Goal: Task Accomplishment & Management: Use online tool/utility

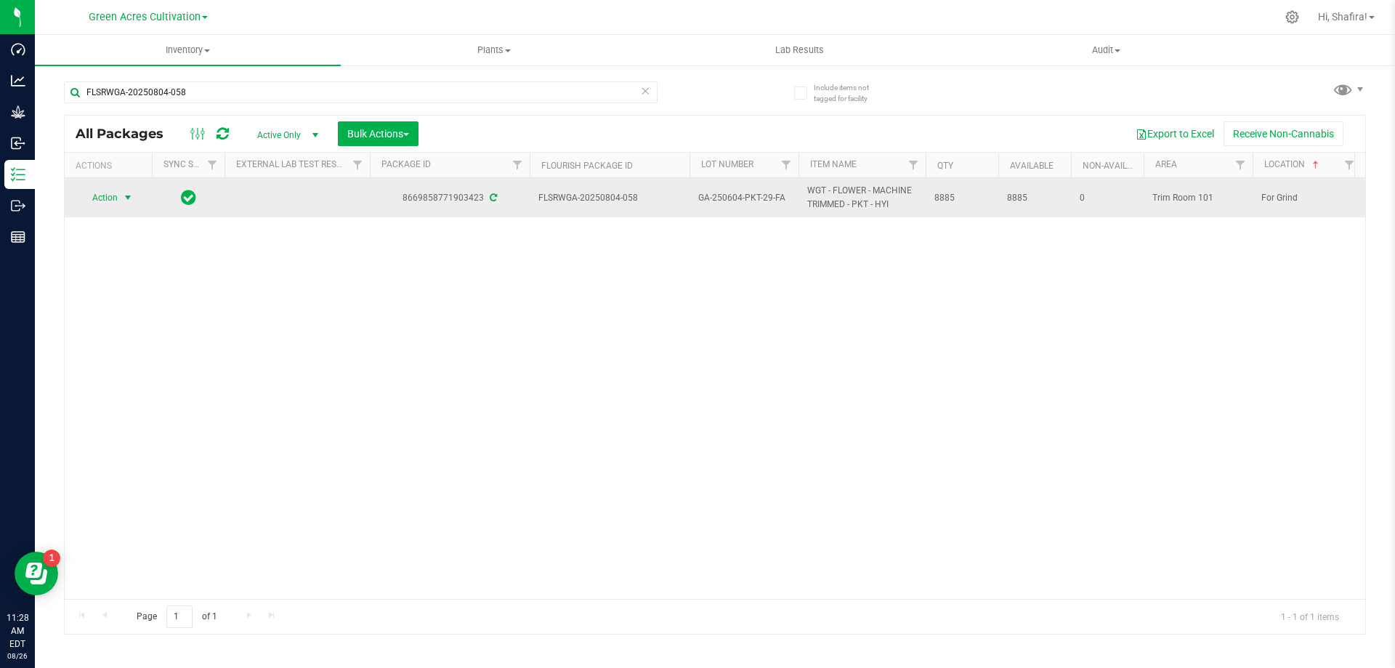
type input "FLSRWGA-20250804-058"
click at [110, 193] on span "Action" at bounding box center [98, 197] width 39 height 20
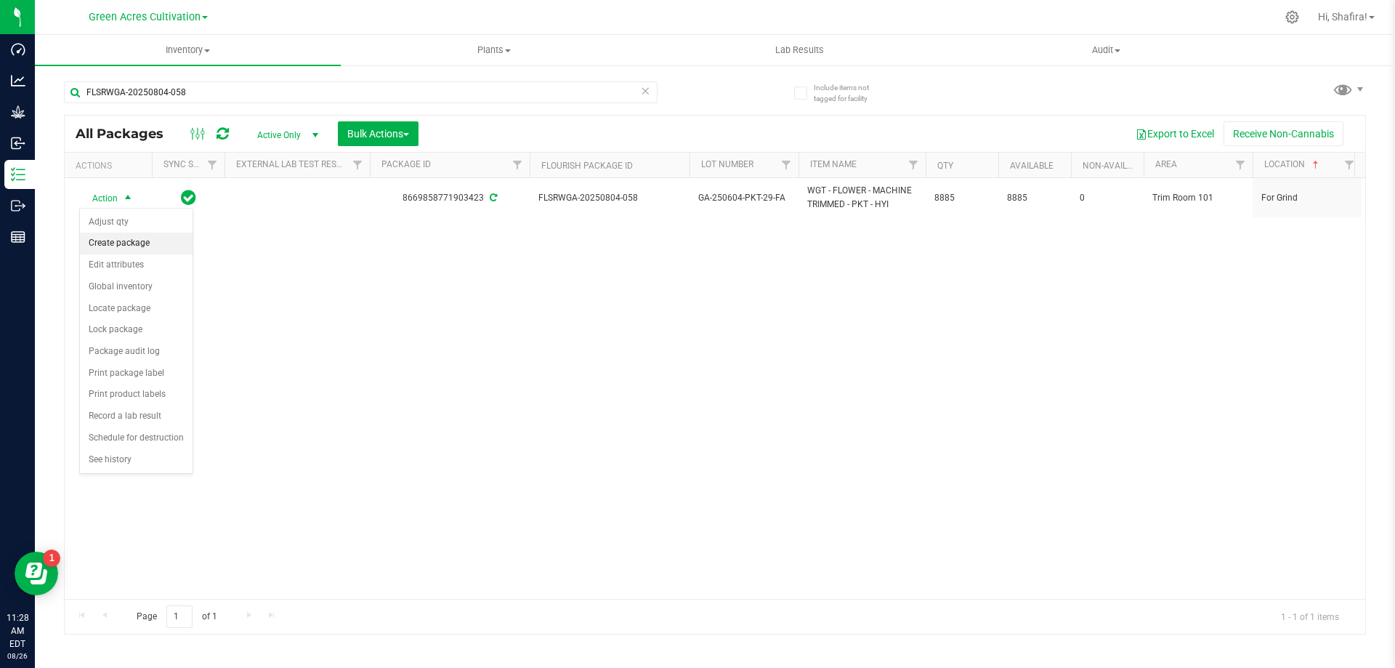
click at [121, 249] on li "Create package" at bounding box center [136, 244] width 113 height 22
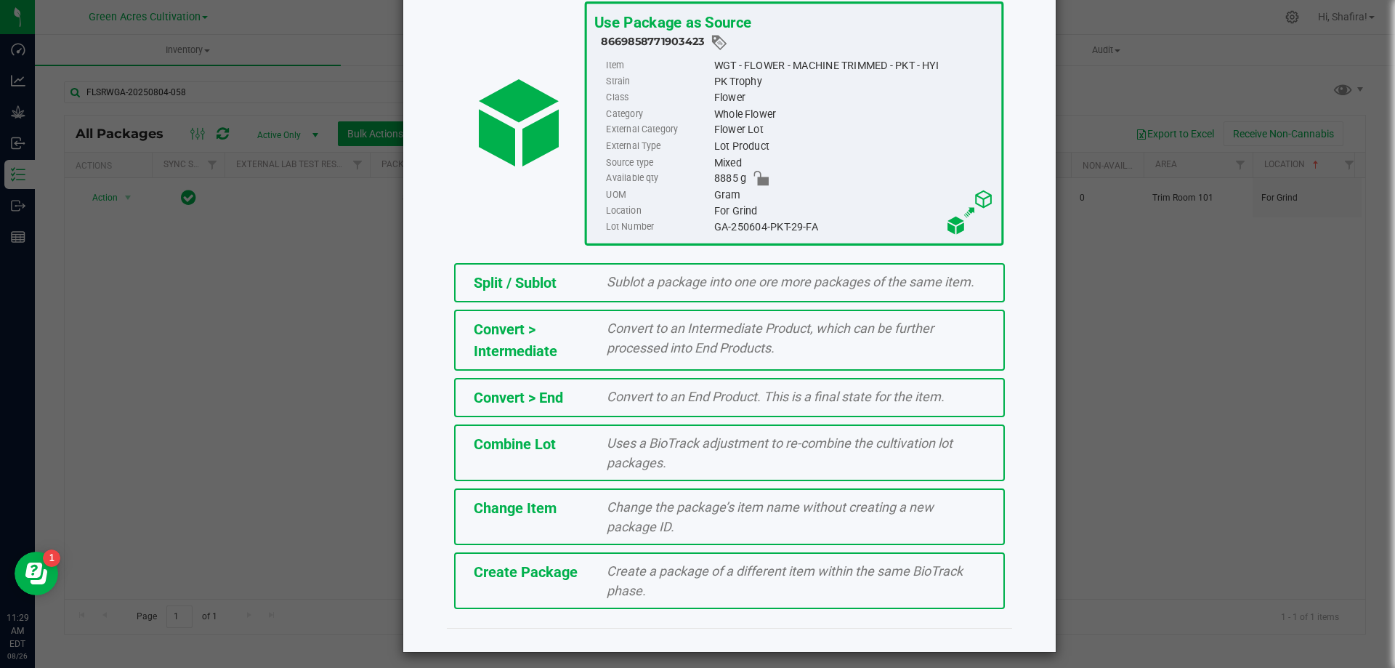
scroll to position [105, 0]
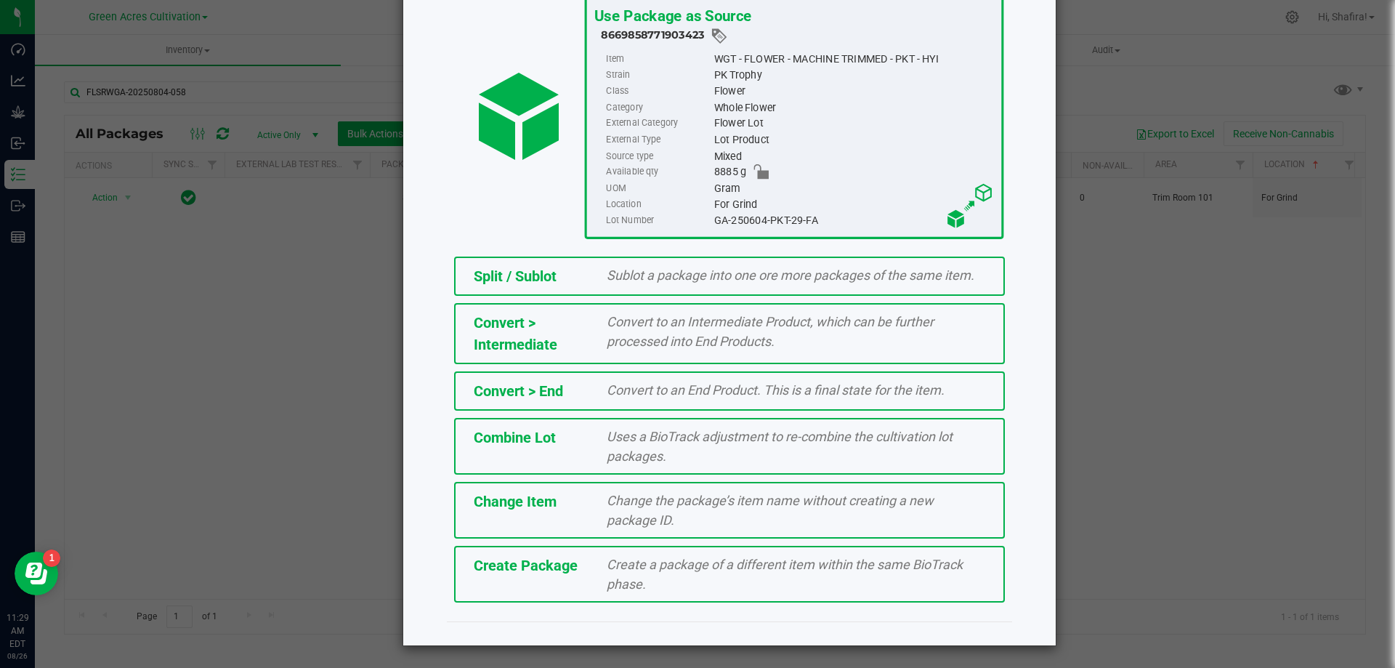
click at [666, 580] on div "Create a package of a different item within the same BioTrack phase." at bounding box center [796, 573] width 400 height 39
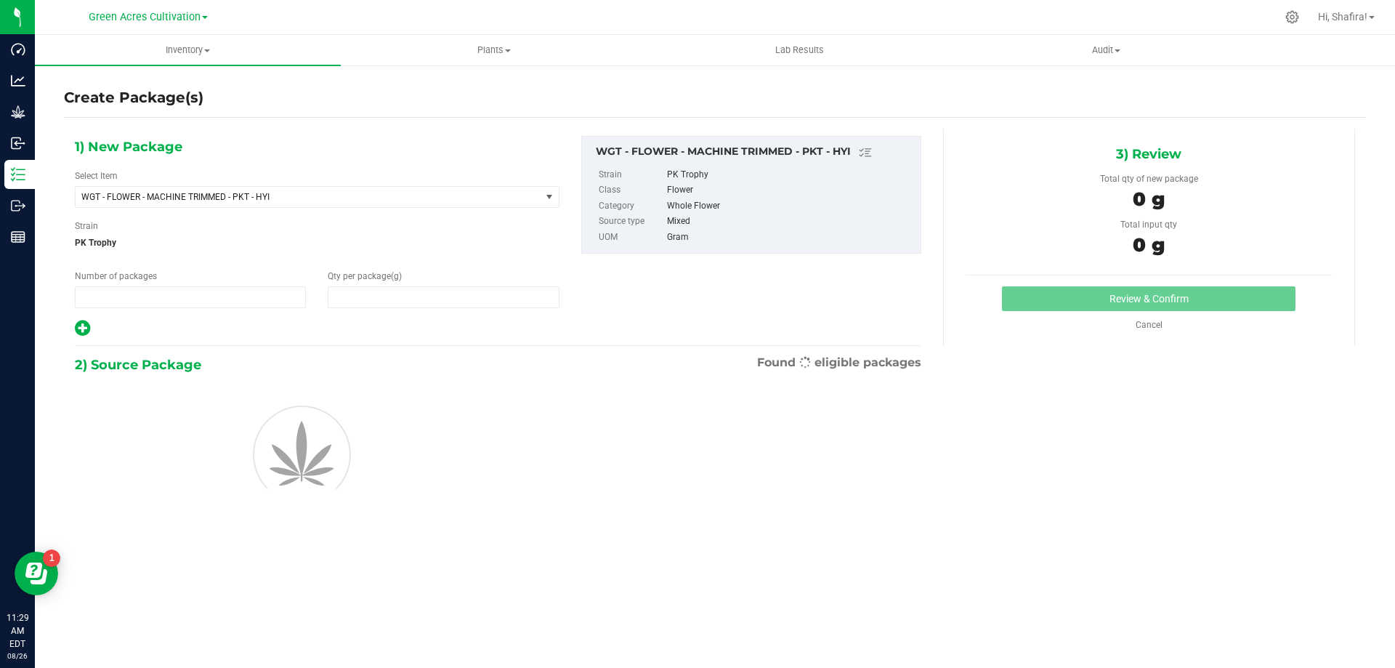
type input "1"
type input "0.0000"
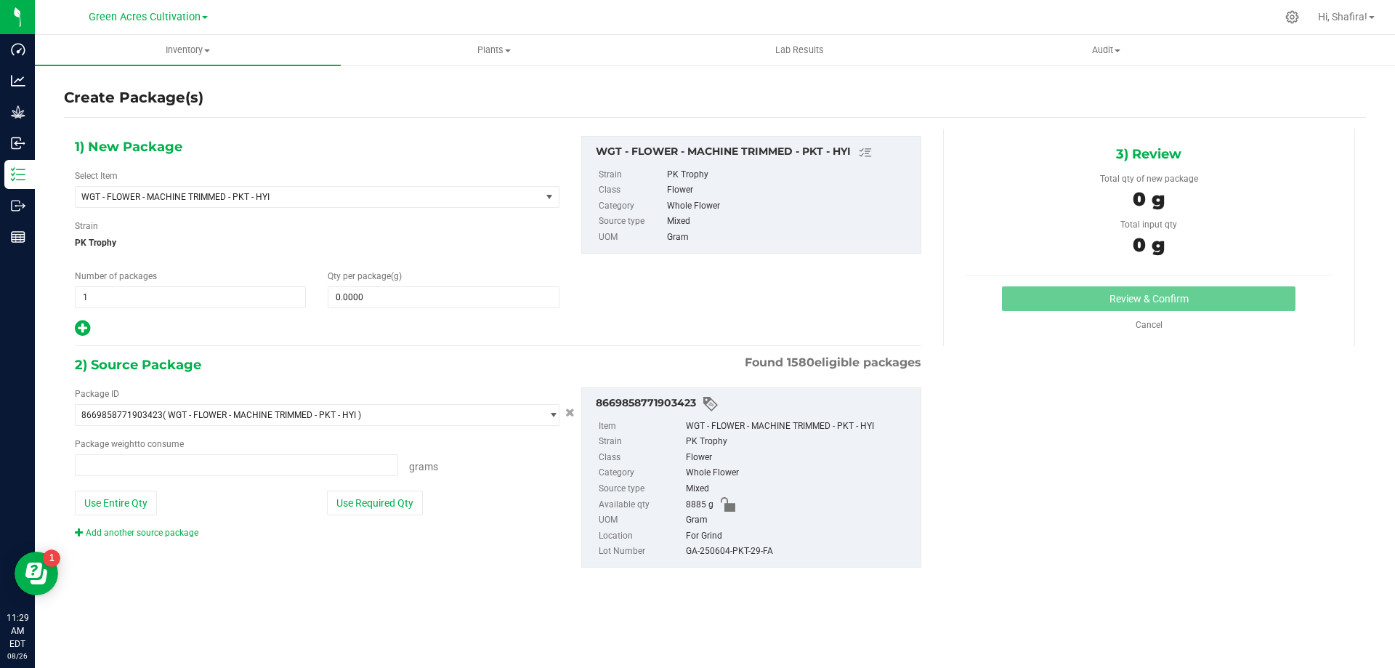
type input "0.0000 g"
click at [286, 201] on span "WGT - FLOWER - MACHINE TRIMMED - PKT - HYI" at bounding box center [298, 197] width 435 height 10
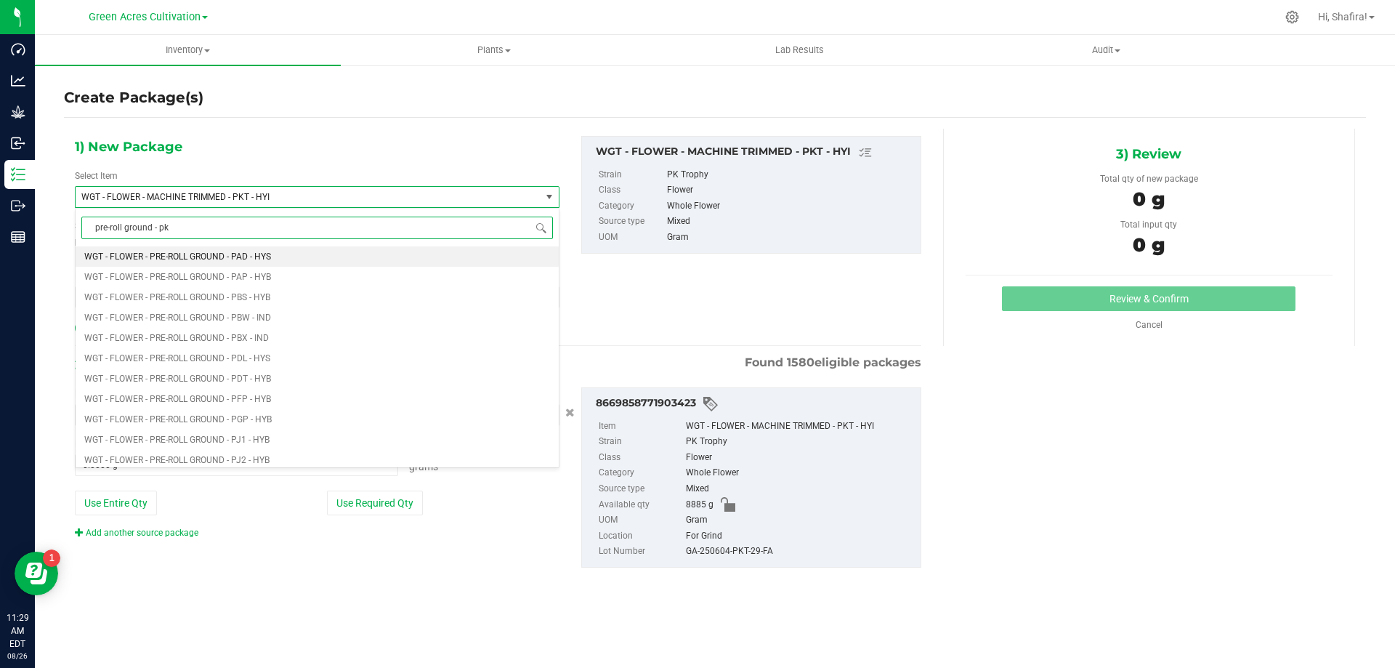
type input "pre-roll ground - pkt"
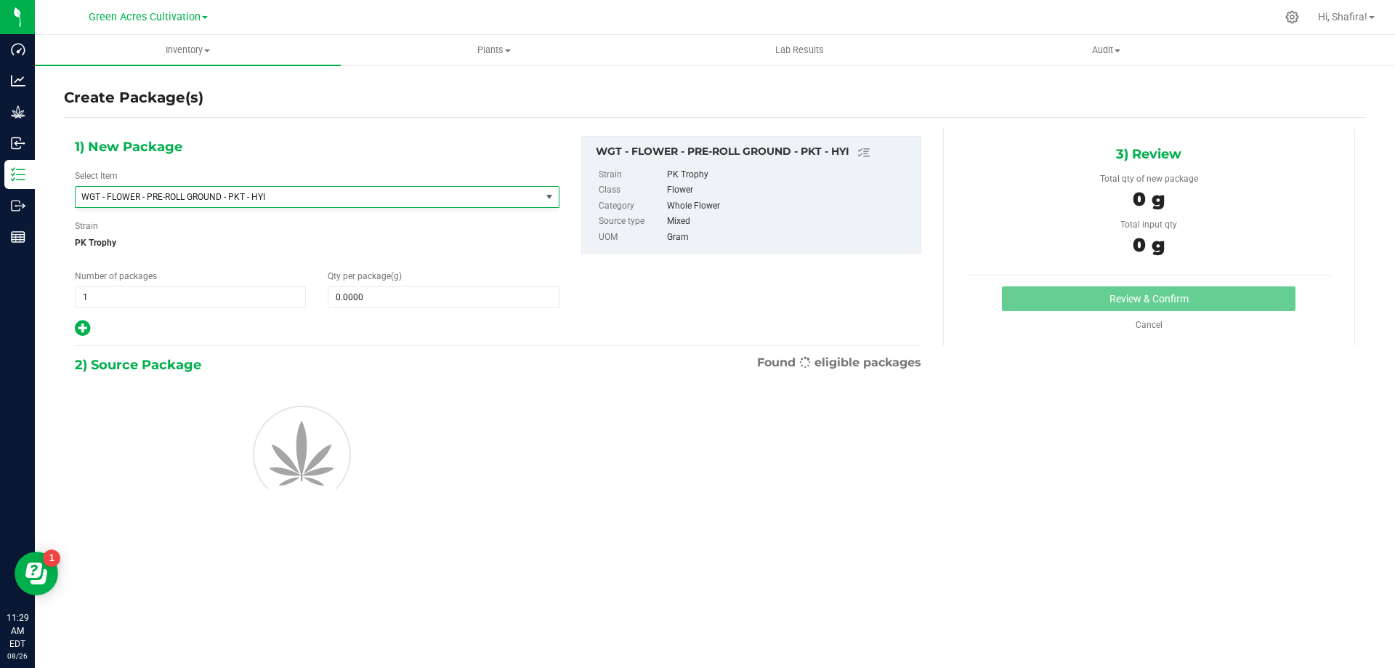
type input "0.0000"
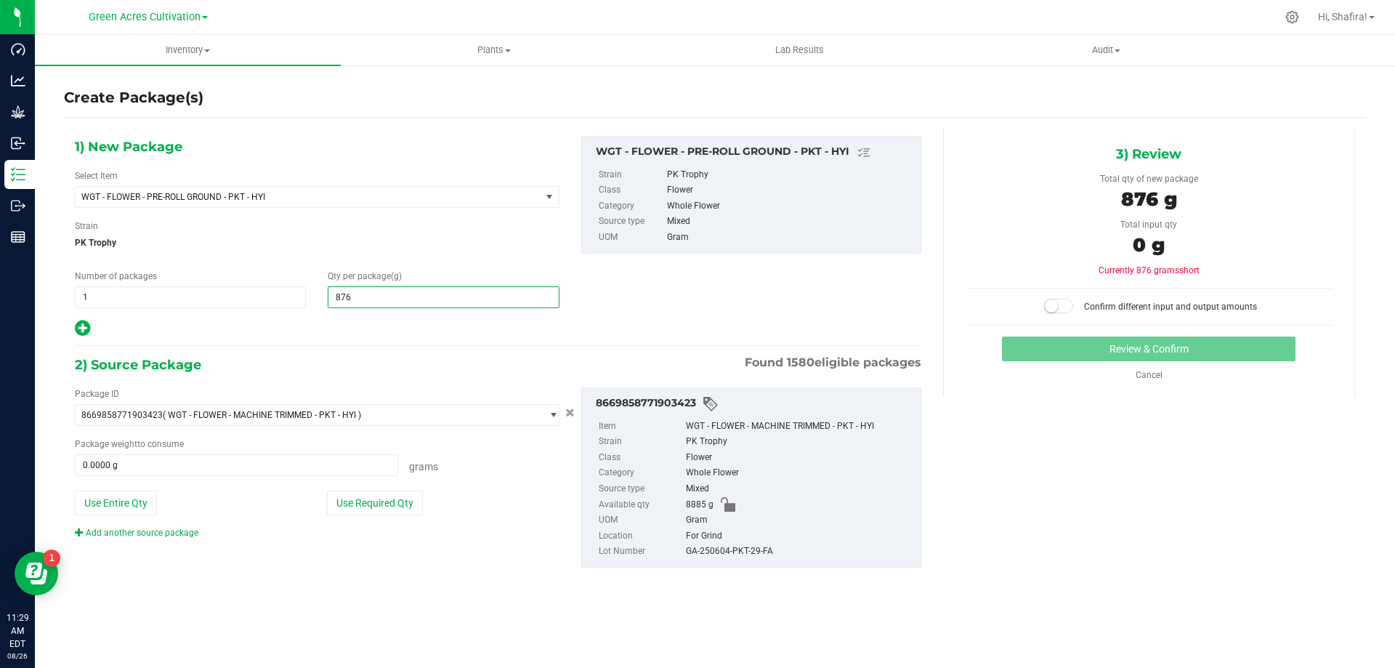
type input "8760"
type input "8,760.0000"
click at [407, 501] on button "Use Required Qty" at bounding box center [375, 503] width 96 height 25
type input "8760.0000 g"
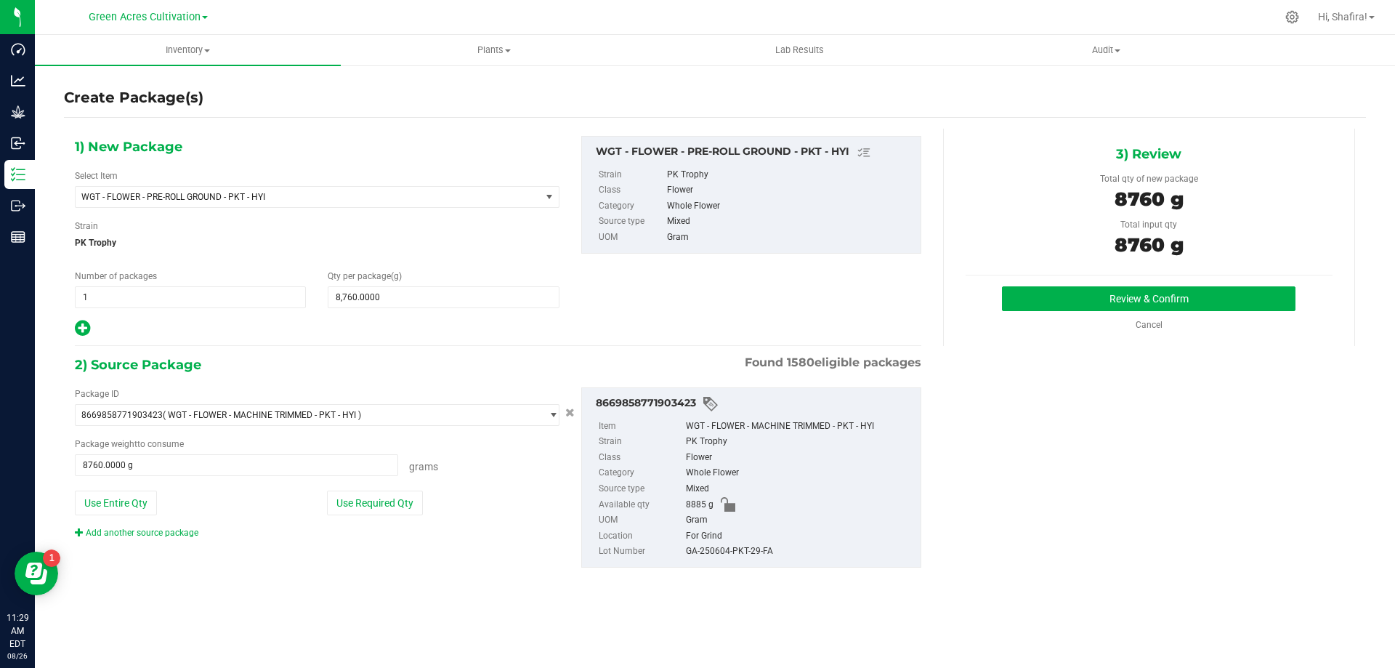
click at [748, 555] on div "GA-250604-PKT-29-FA" at bounding box center [799, 552] width 227 height 16
copy div "GA-250604-PKT-29-FA"
click at [1076, 296] on button "Review & Confirm" at bounding box center [1149, 298] width 294 height 25
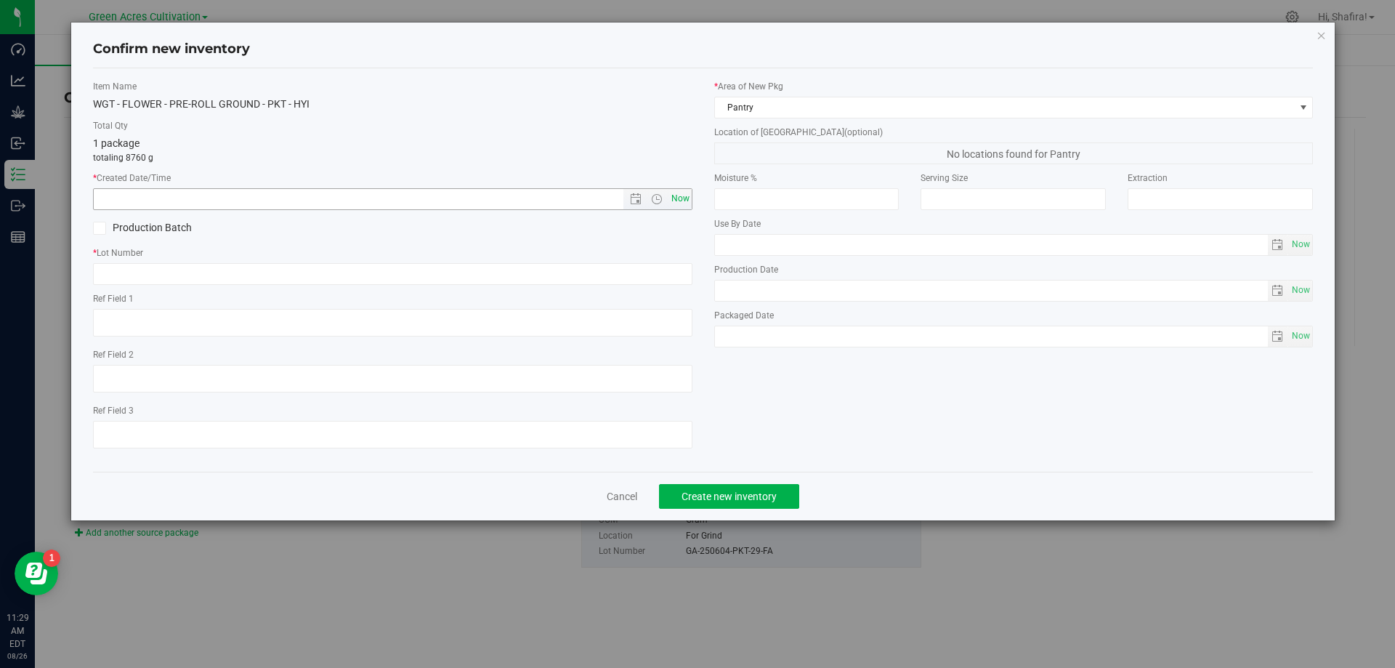
click at [675, 201] on span "Now" at bounding box center [680, 198] width 25 height 21
type input "[DATE] 11:29 AM"
paste input "GA-250604-PKT-29-FA"
type input "GA-250604-PKT-29-PR"
click at [790, 98] on div "* Area of [GEOGRAPHIC_DATA] Pantry" at bounding box center [1014, 99] width 600 height 39
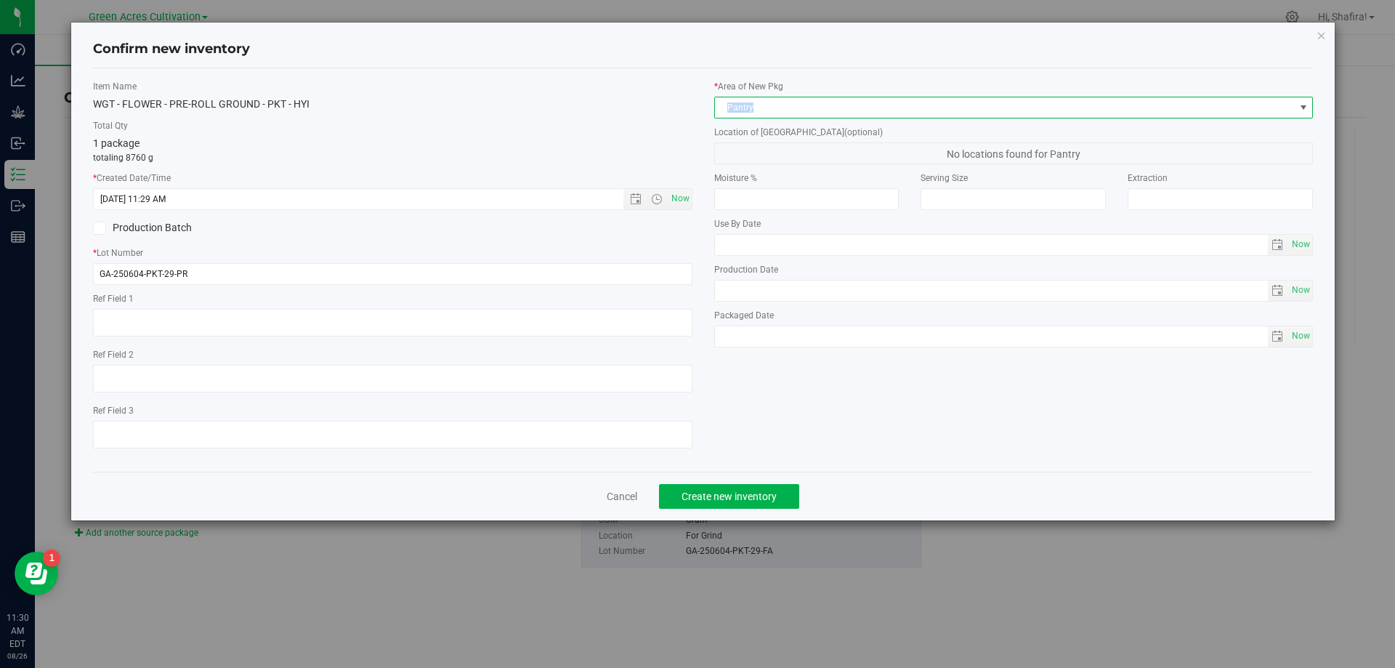
click at [790, 100] on span "Pantry" at bounding box center [1005, 107] width 580 height 20
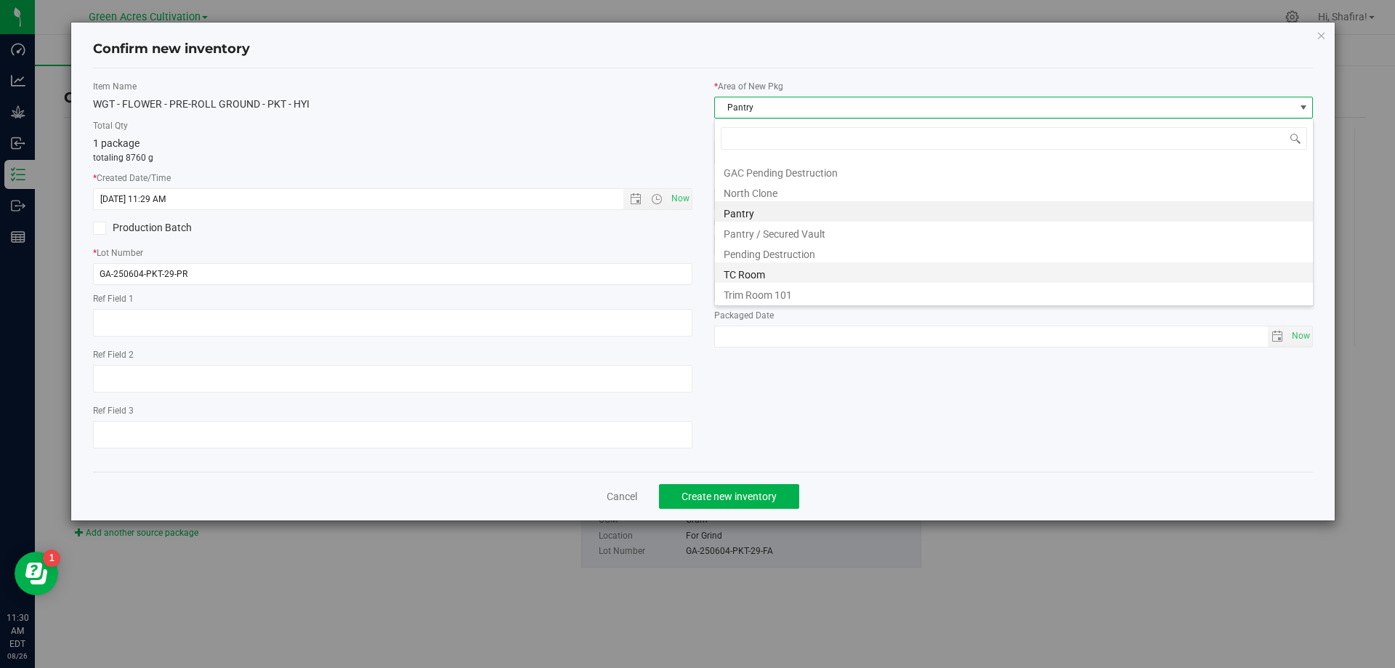
scroll to position [201, 0]
drag, startPoint x: 813, startPoint y: 299, endPoint x: 812, endPoint y: 283, distance: 16.7
click at [812, 300] on li "Trim Room 101" at bounding box center [1014, 292] width 598 height 20
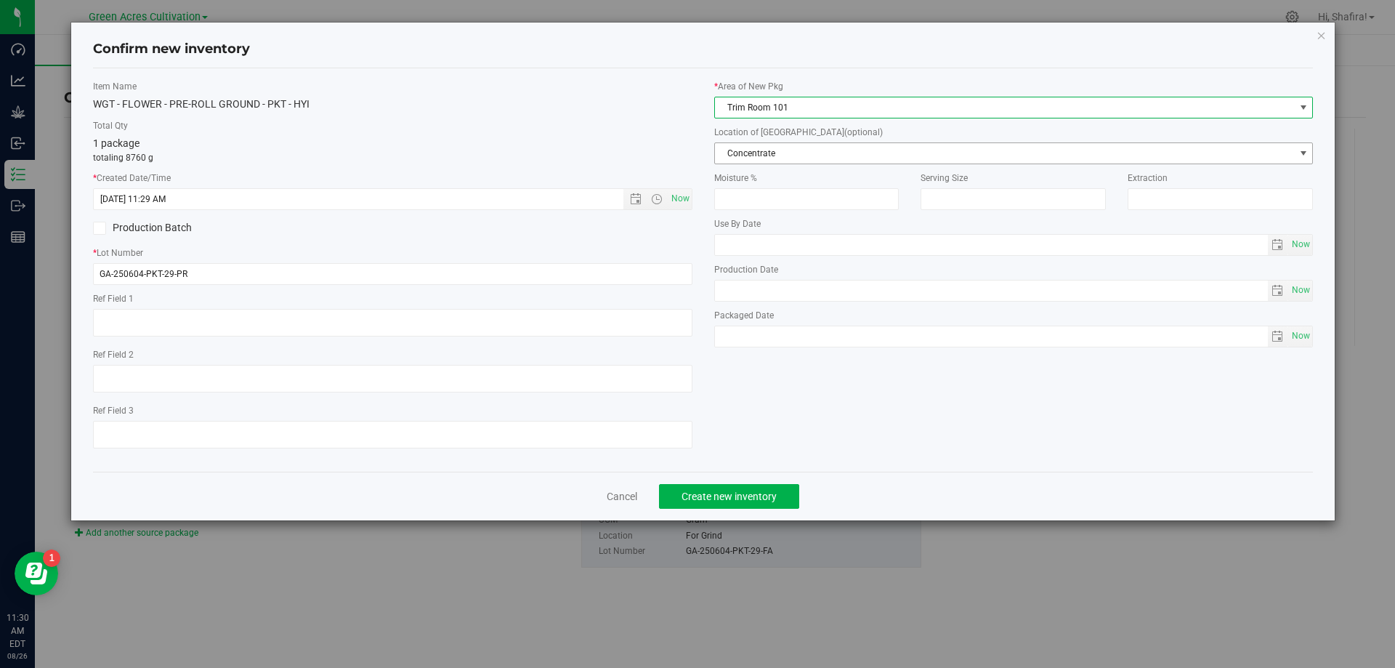
click at [788, 157] on span "Concentrate" at bounding box center [1005, 153] width 580 height 20
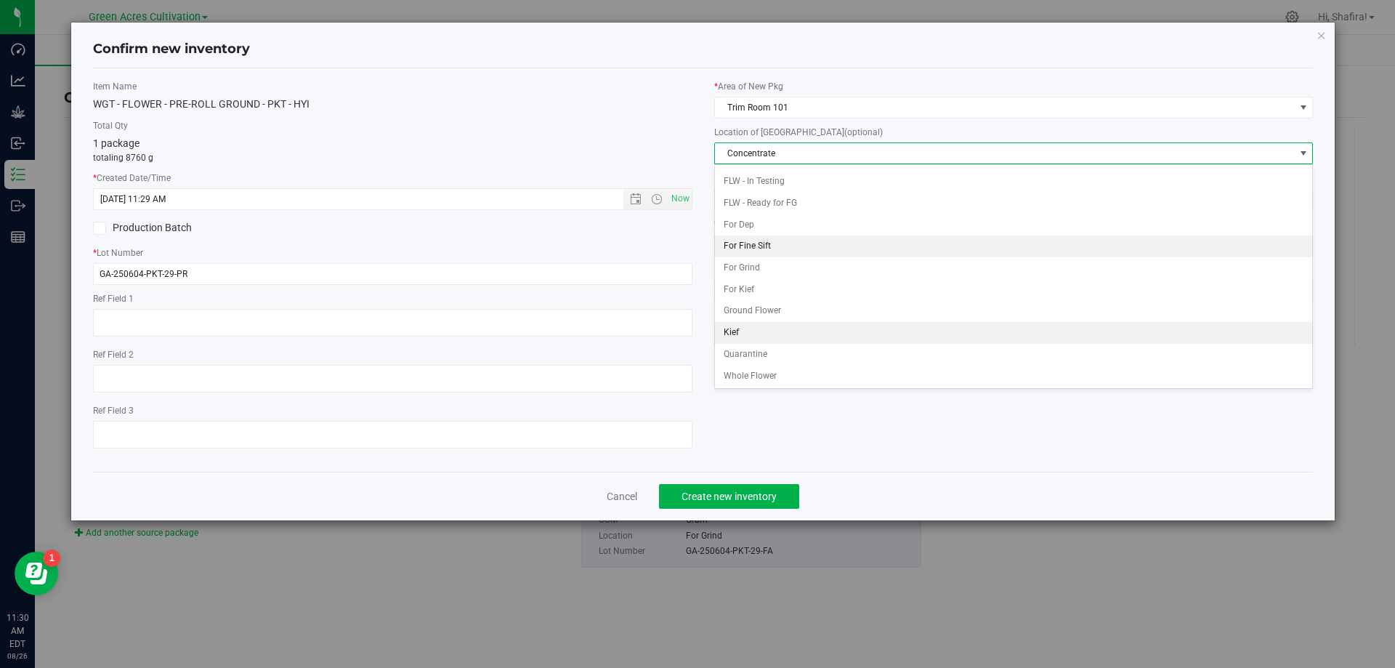
scroll to position [149, 0]
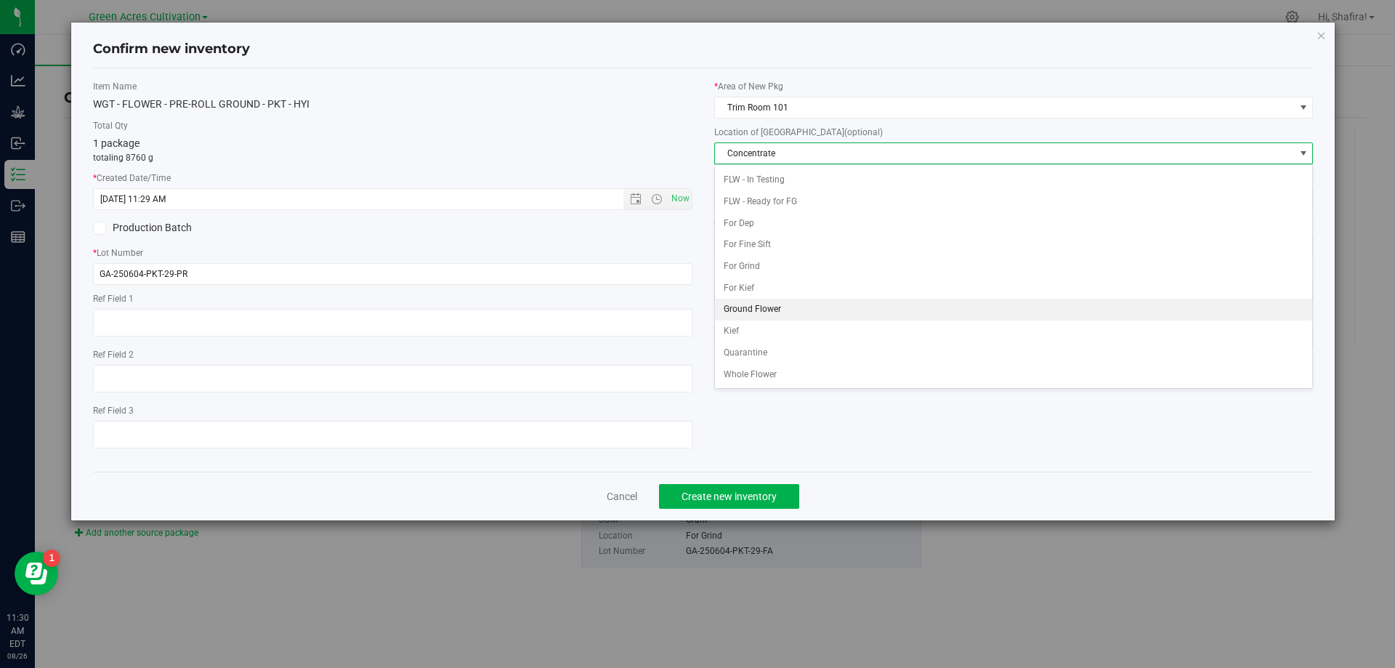
click at [782, 309] on li "Ground Flower" at bounding box center [1014, 310] width 598 height 22
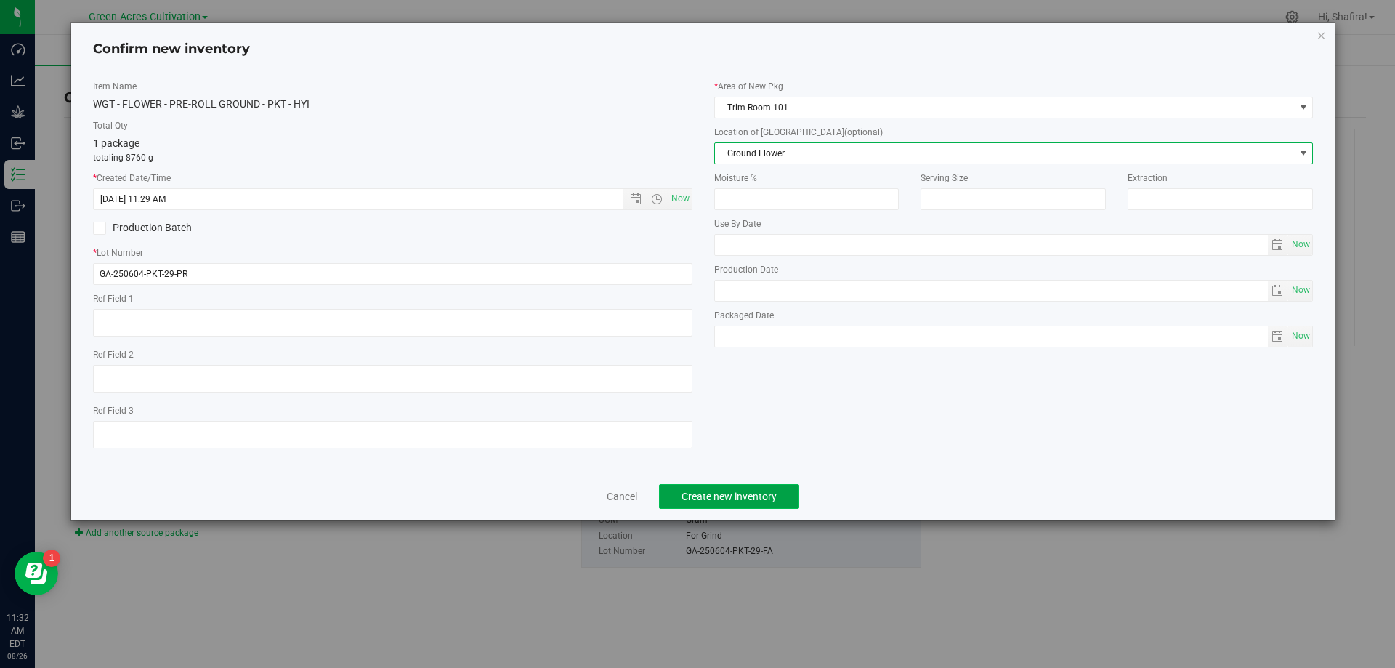
click at [686, 495] on span "Create new inventory" at bounding box center [729, 497] width 95 height 12
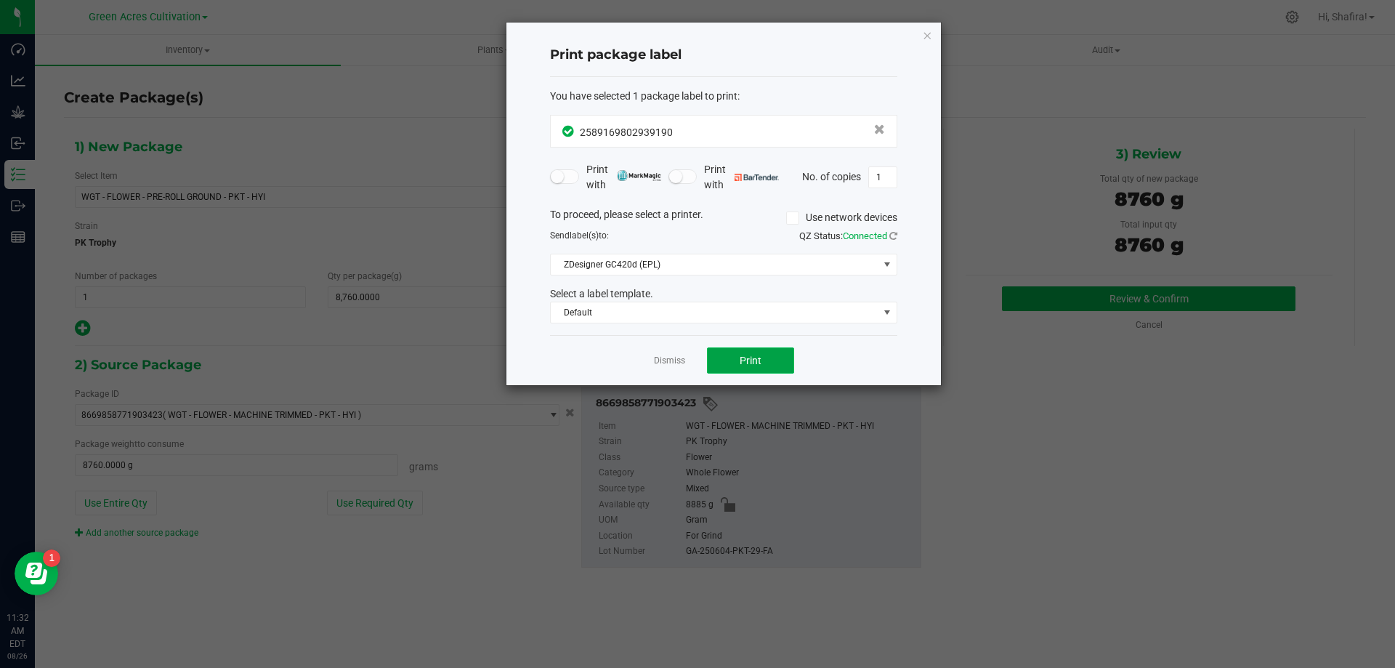
click at [757, 369] on button "Print" at bounding box center [750, 360] width 87 height 26
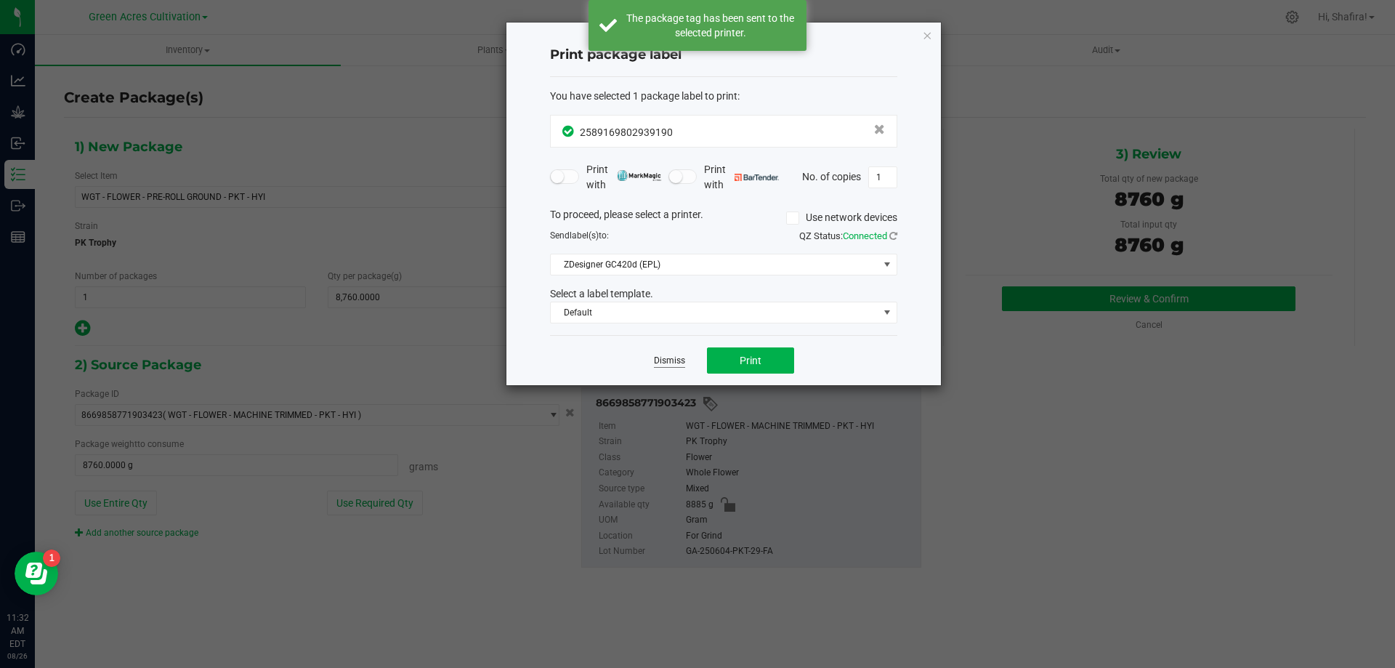
click at [658, 363] on link "Dismiss" at bounding box center [669, 361] width 31 height 12
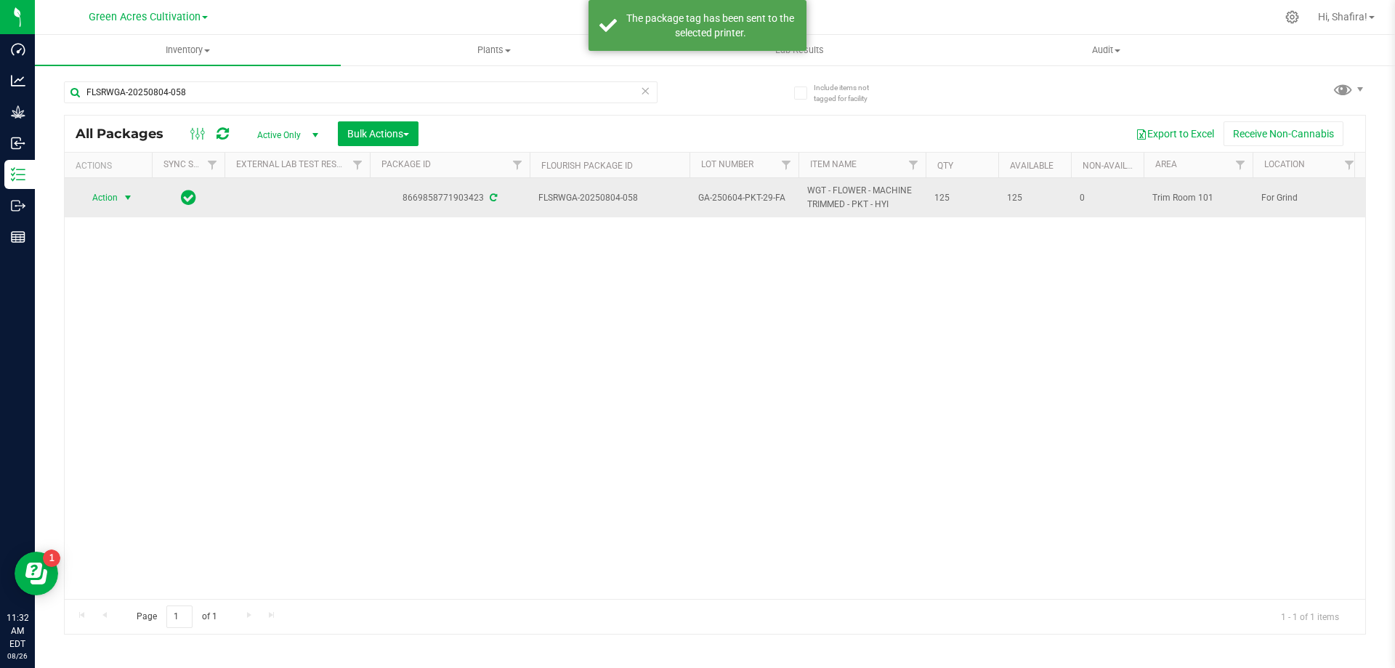
click at [130, 195] on span "select" at bounding box center [128, 198] width 12 height 12
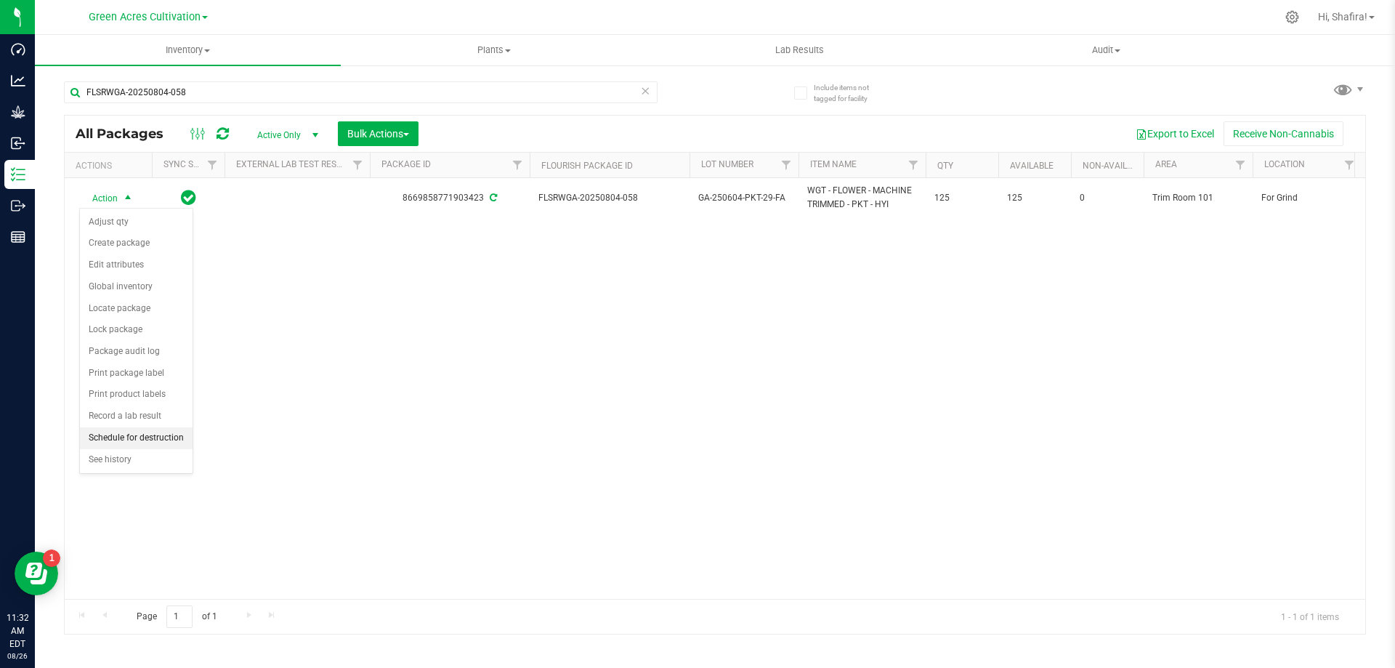
click at [169, 432] on li "Schedule for destruction" at bounding box center [136, 438] width 113 height 22
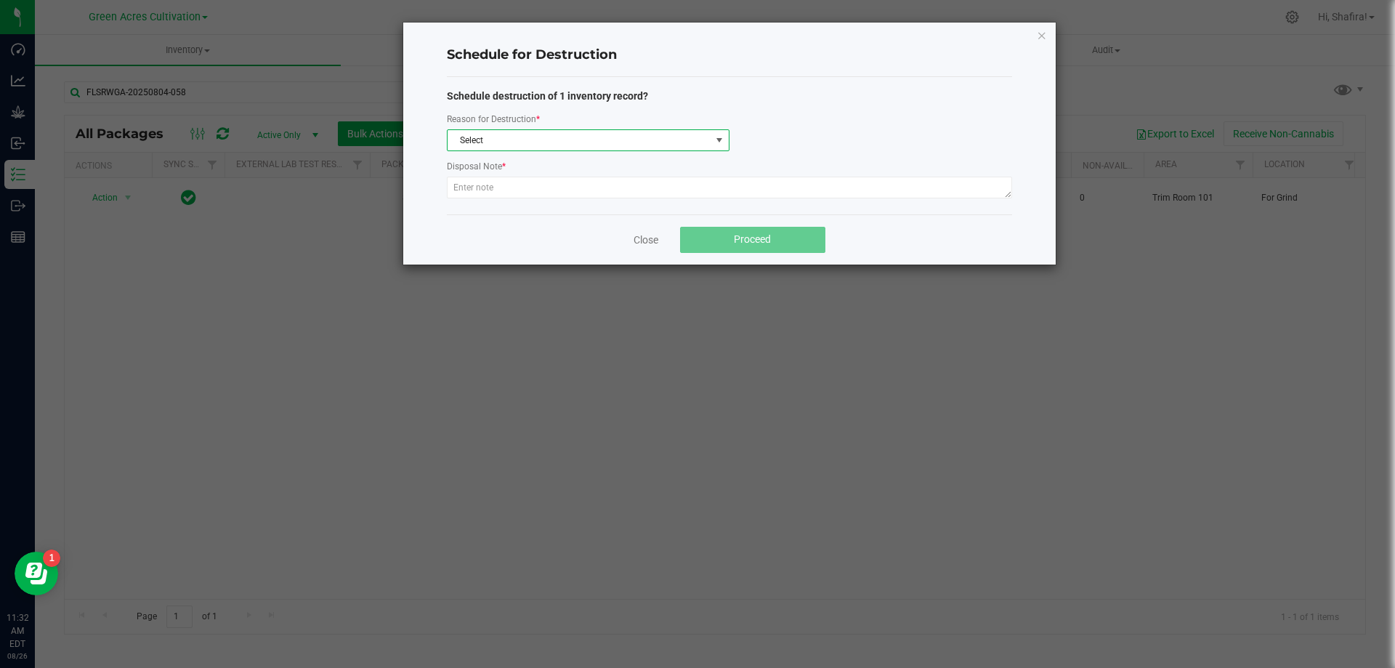
click at [528, 141] on span "Select" at bounding box center [579, 140] width 263 height 20
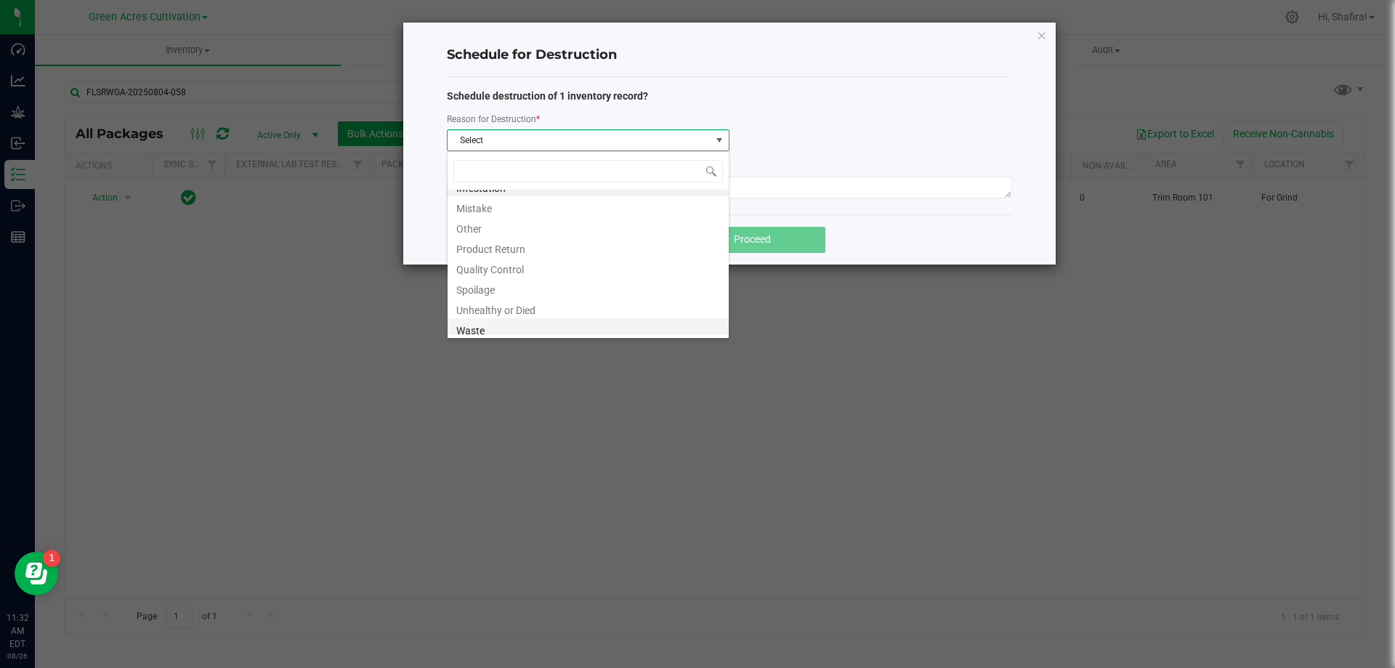
scroll to position [17, 0]
click at [516, 324] on li "Waste" at bounding box center [588, 325] width 281 height 20
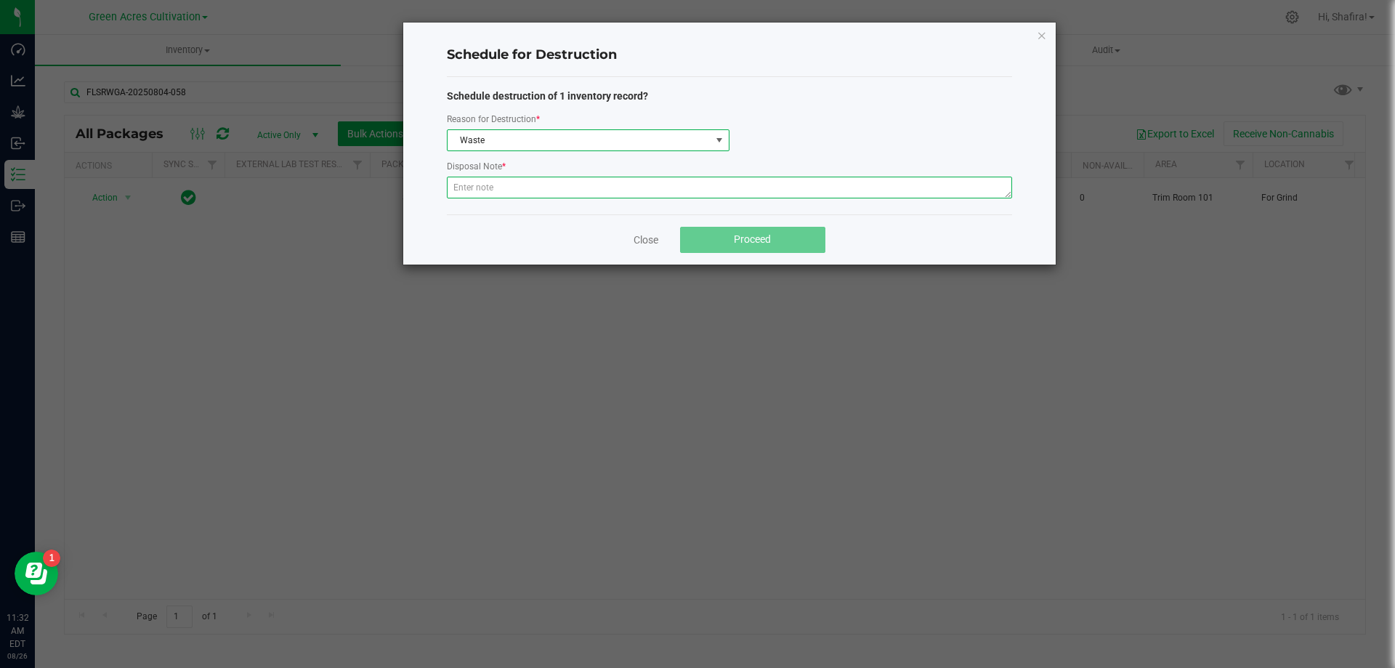
click at [568, 185] on textarea at bounding box center [729, 188] width 565 height 22
type textarea "POST GRINDER WASTE"
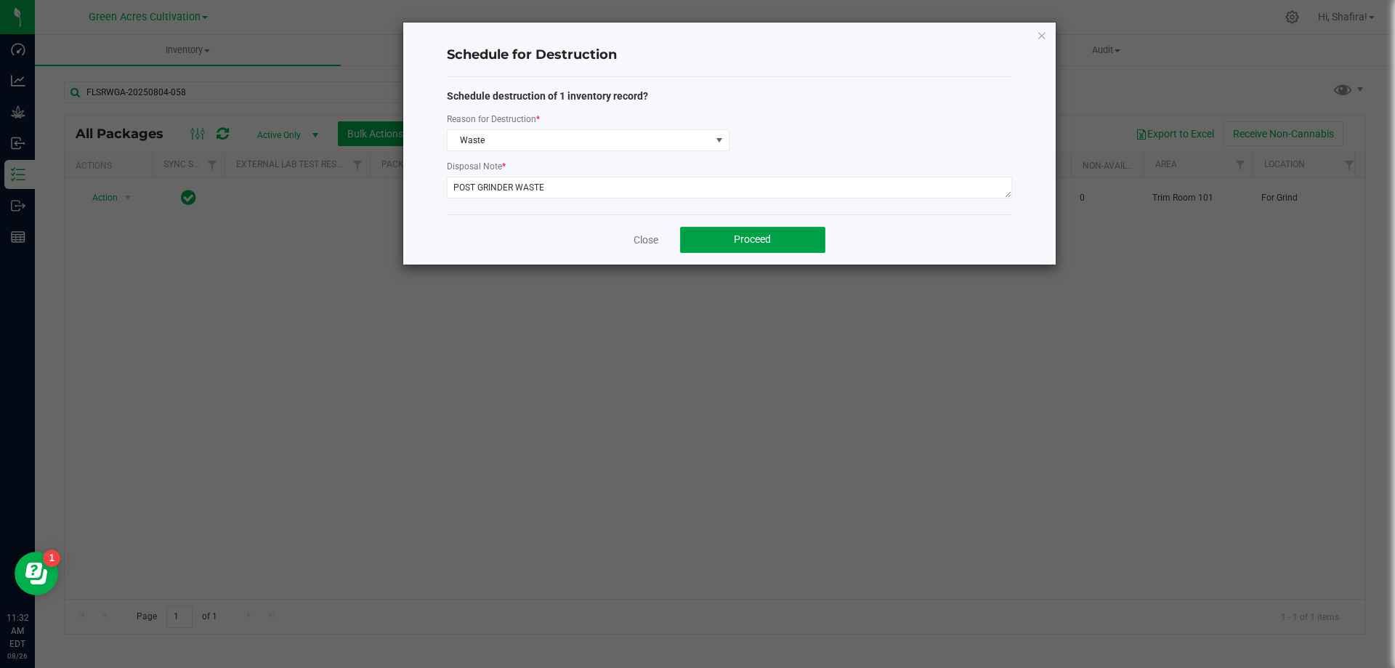
click at [724, 228] on button "Proceed" at bounding box center [752, 240] width 145 height 26
